Goal: Navigation & Orientation: Find specific page/section

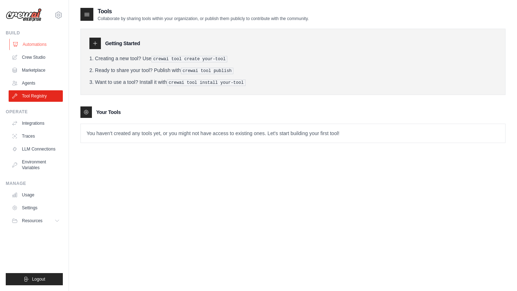
click at [30, 43] on link "Automations" at bounding box center [36, 44] width 54 height 11
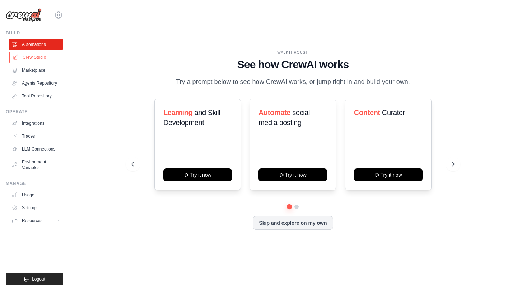
click at [35, 58] on link "Crew Studio" at bounding box center [36, 57] width 54 height 11
click at [452, 167] on icon at bounding box center [453, 164] width 7 height 7
click at [453, 167] on icon at bounding box center [453, 164] width 7 height 7
click at [29, 59] on link "Crew Studio" at bounding box center [36, 57] width 54 height 11
